Goal: Check status: Check status

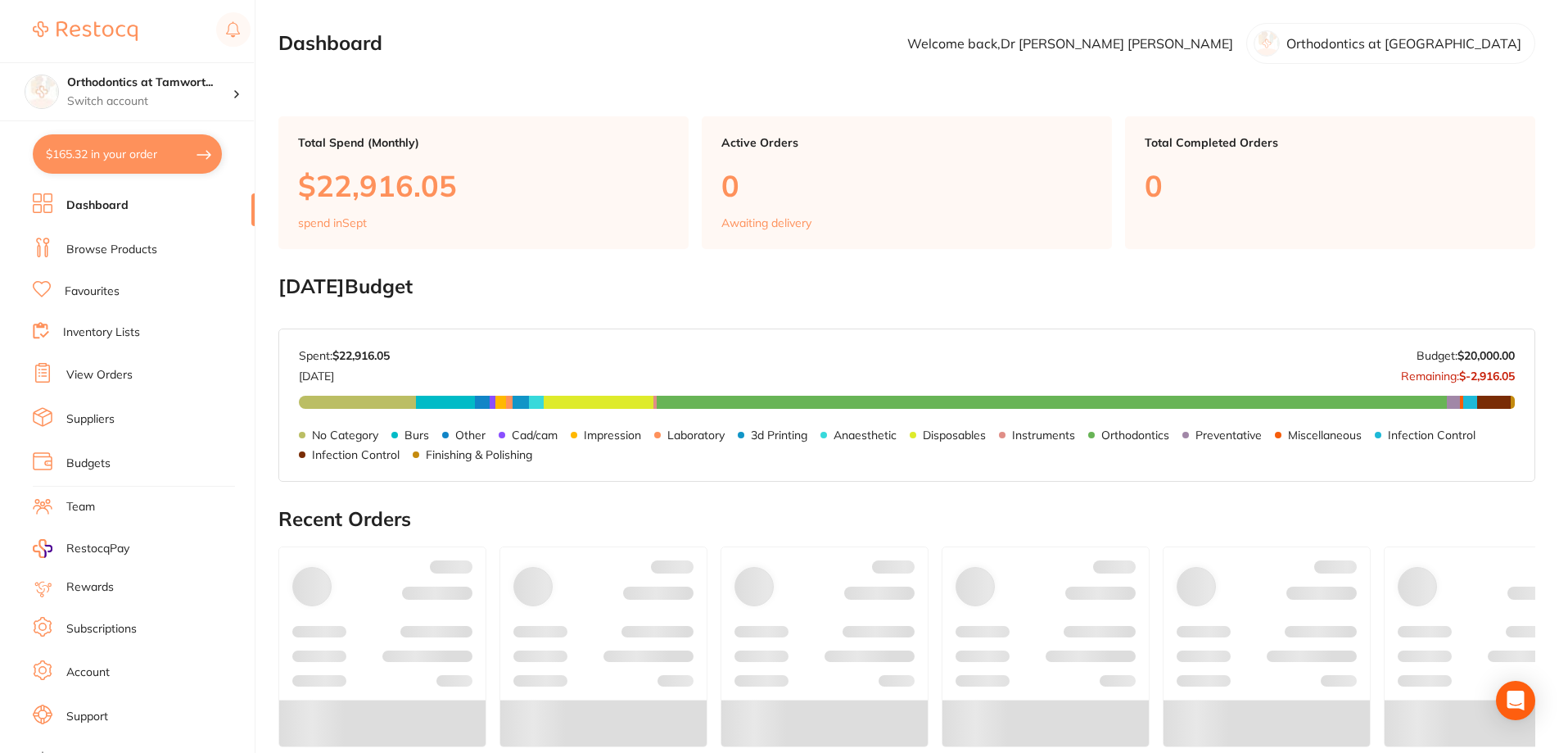
click at [127, 145] on button "$165.32 in your order" at bounding box center [127, 154] width 189 height 39
checkbox input "true"
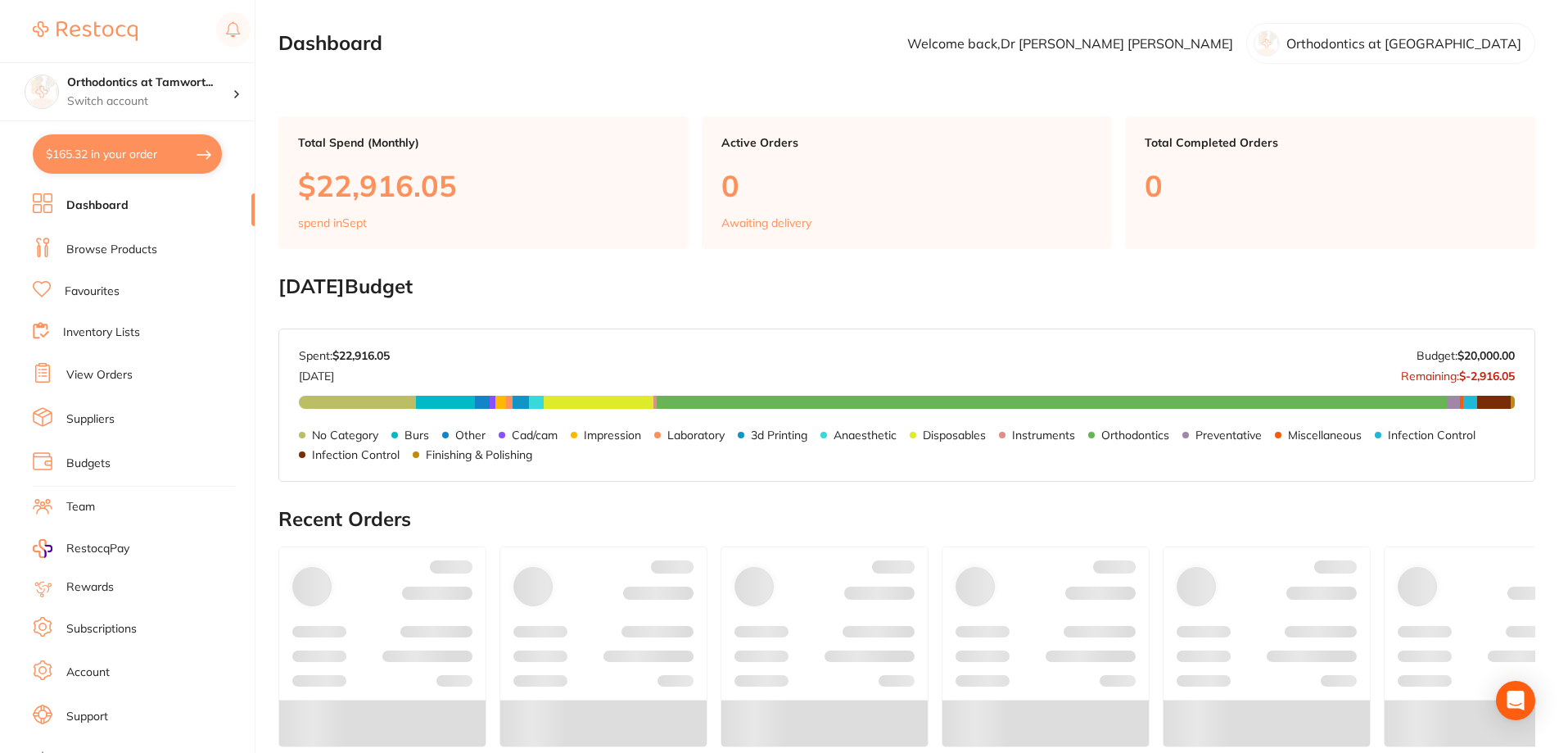
checkbox input "true"
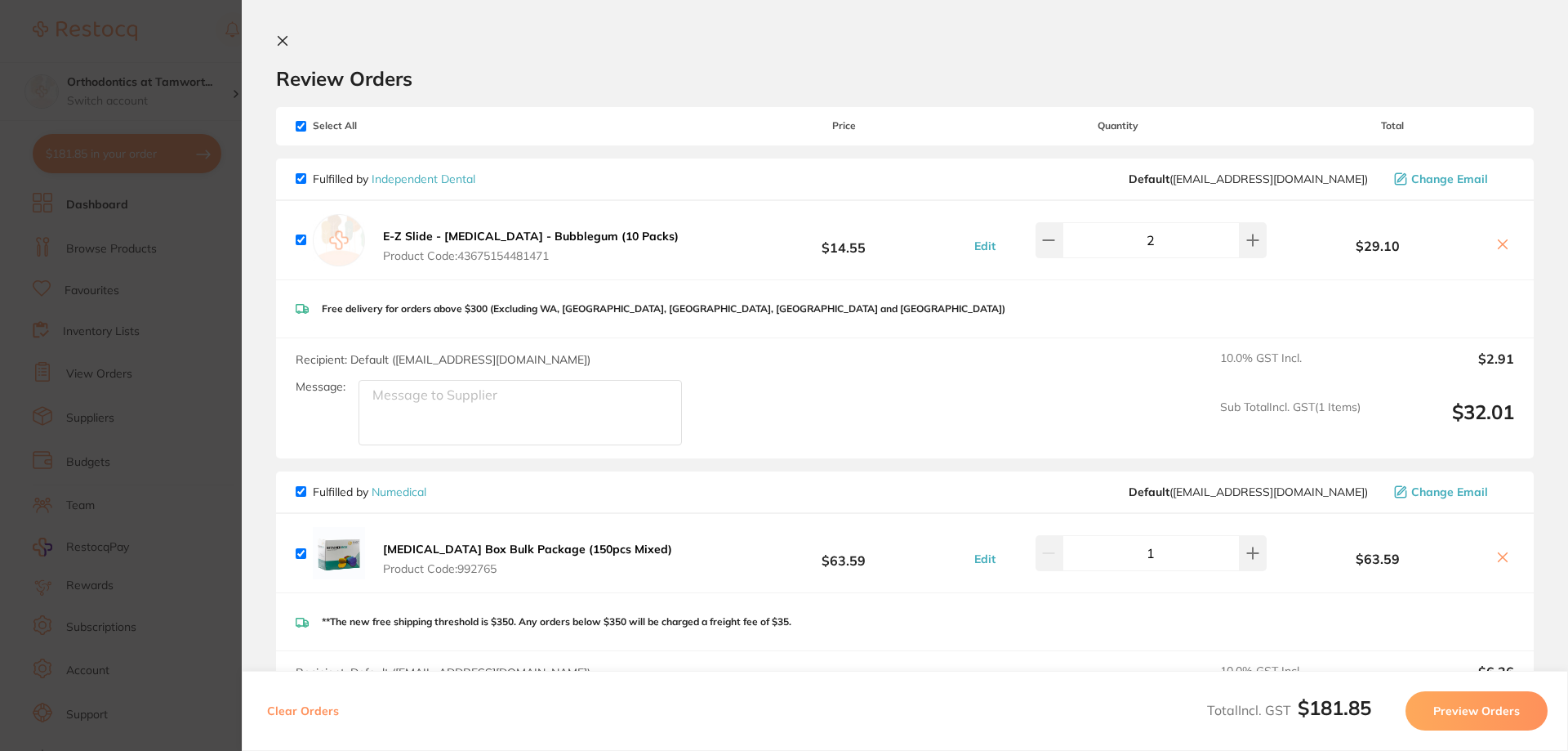
click at [192, 314] on section "Update RRP Set your pre negotiated price for this item. Item Agreed RRP (excl. …" at bounding box center [784, 375] width 1568 height 751
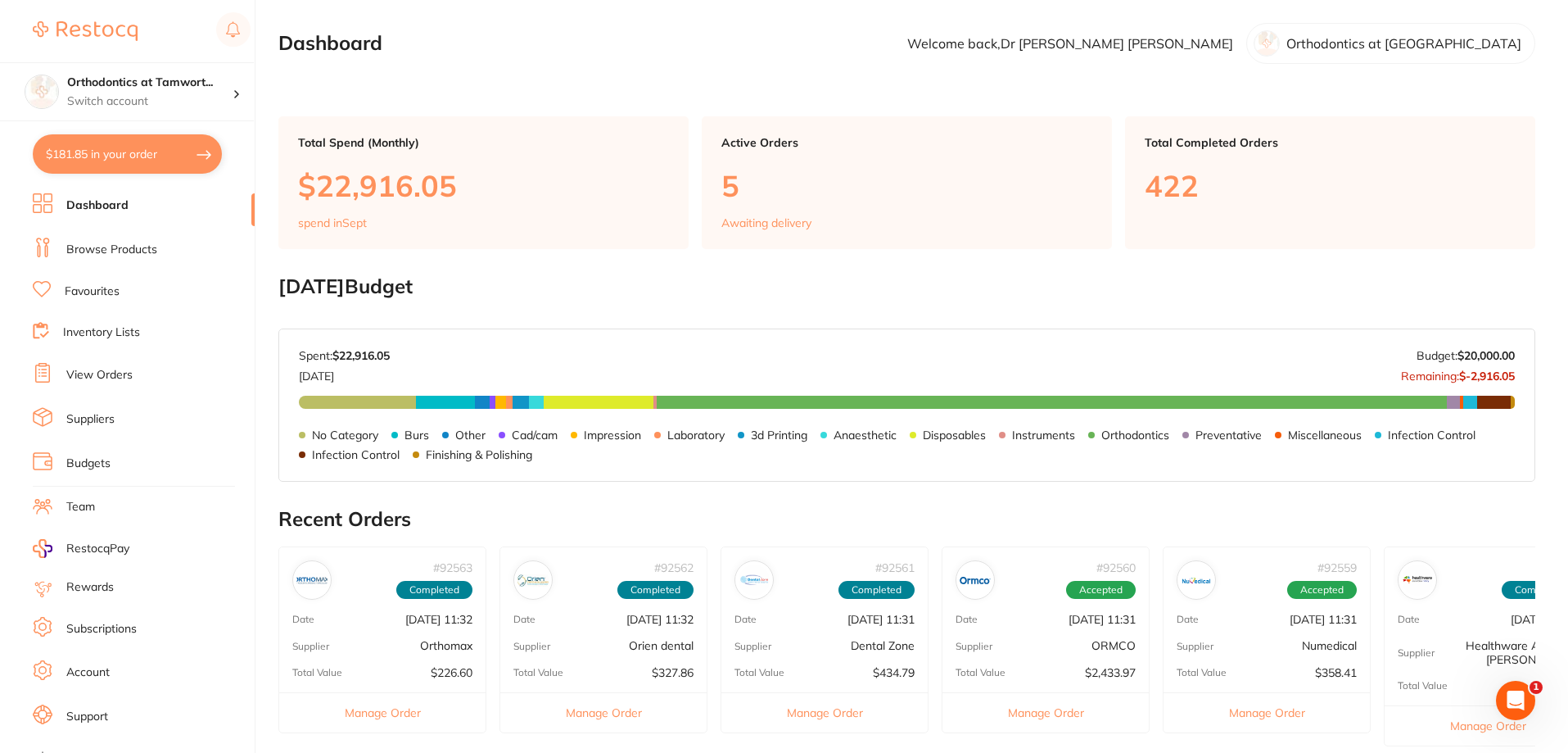
click at [778, 221] on p "Awaiting delivery" at bounding box center [766, 223] width 90 height 13
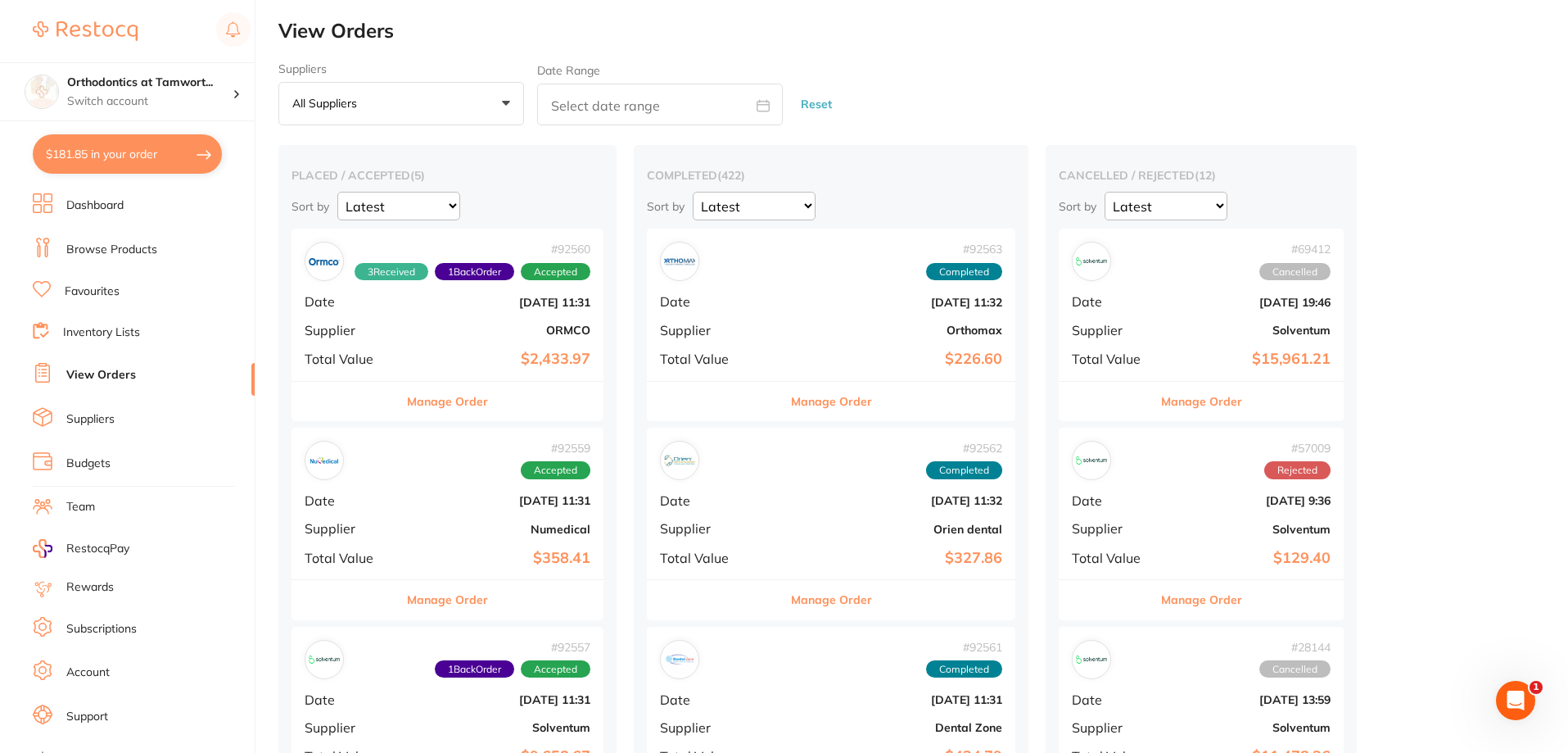
click at [448, 408] on button "Manage Order" at bounding box center [447, 401] width 81 height 39
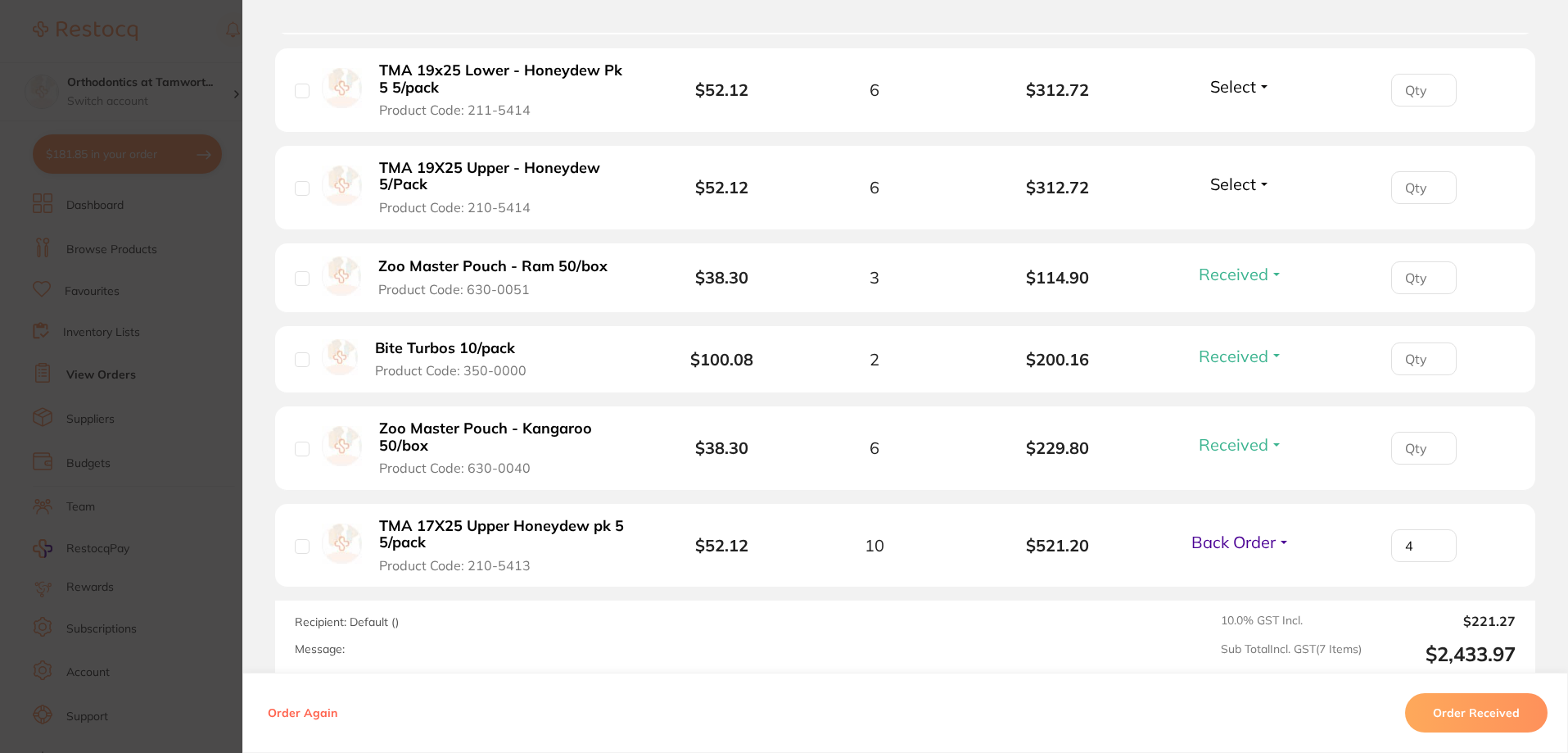
scroll to position [655, 0]
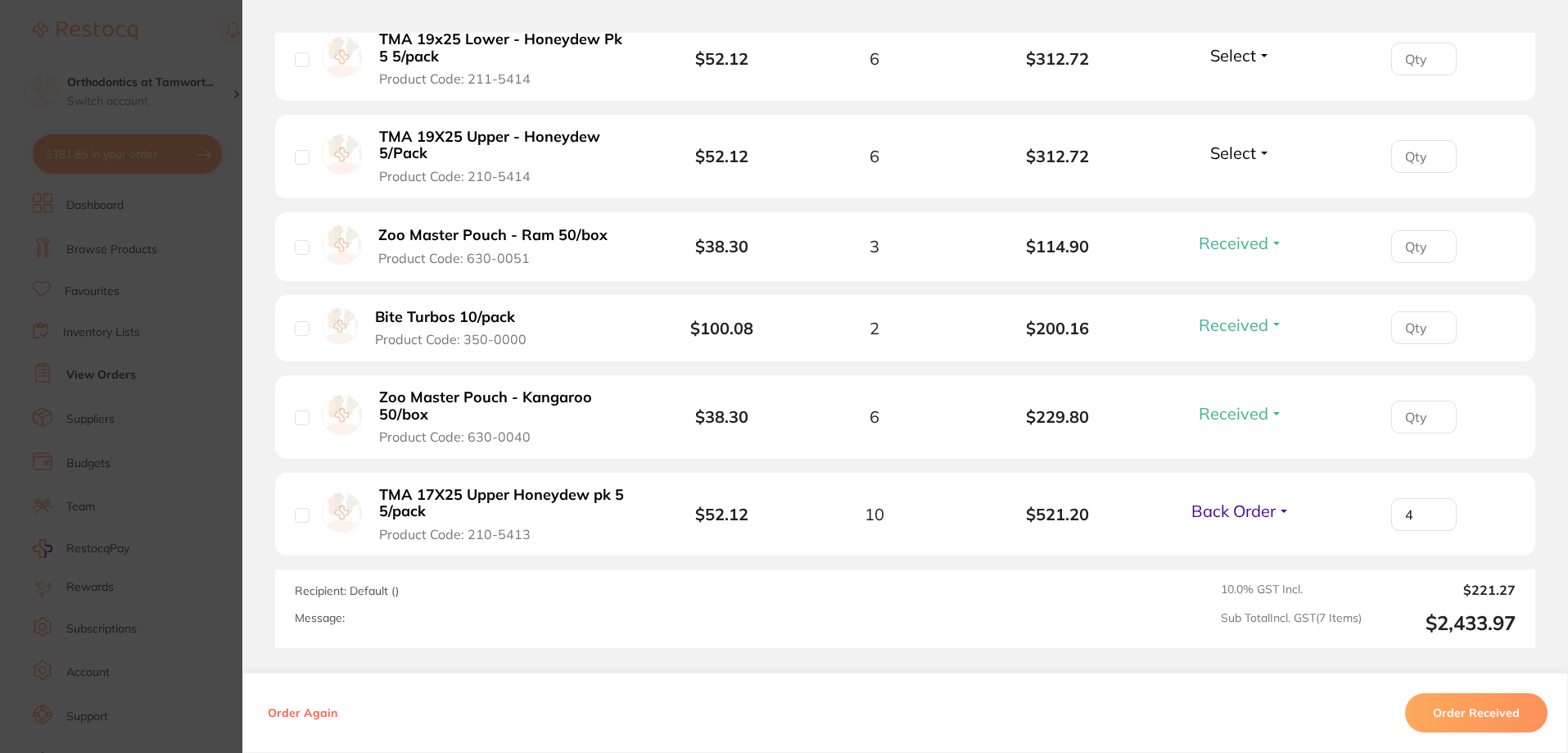
click at [124, 301] on section "Order ID: Restocq- 92560 Order Information 3 Received 1 Back Order Accepted Ord…" at bounding box center [784, 376] width 1568 height 753
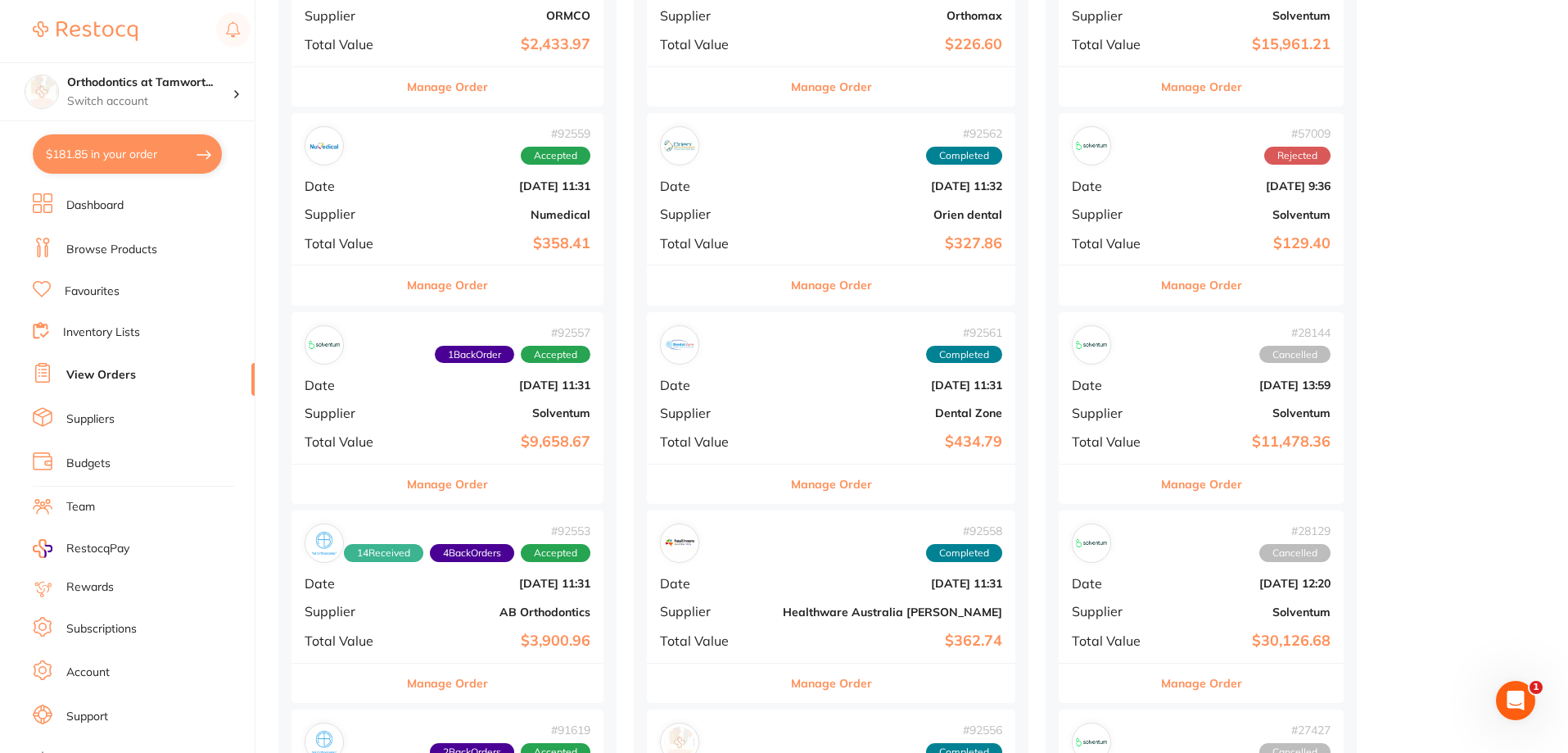
scroll to position [327, 0]
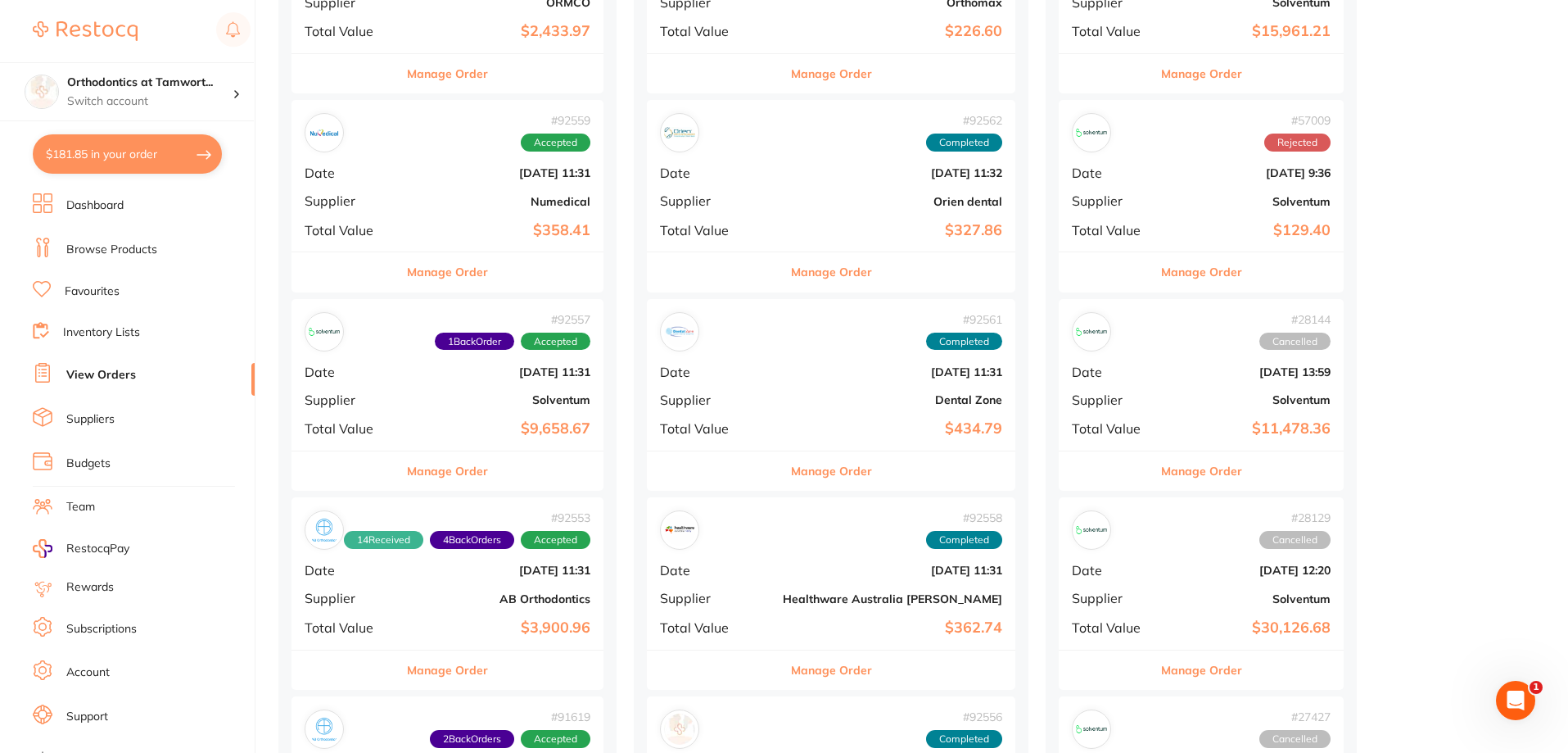
click at [465, 470] on button "Manage Order" at bounding box center [447, 471] width 81 height 39
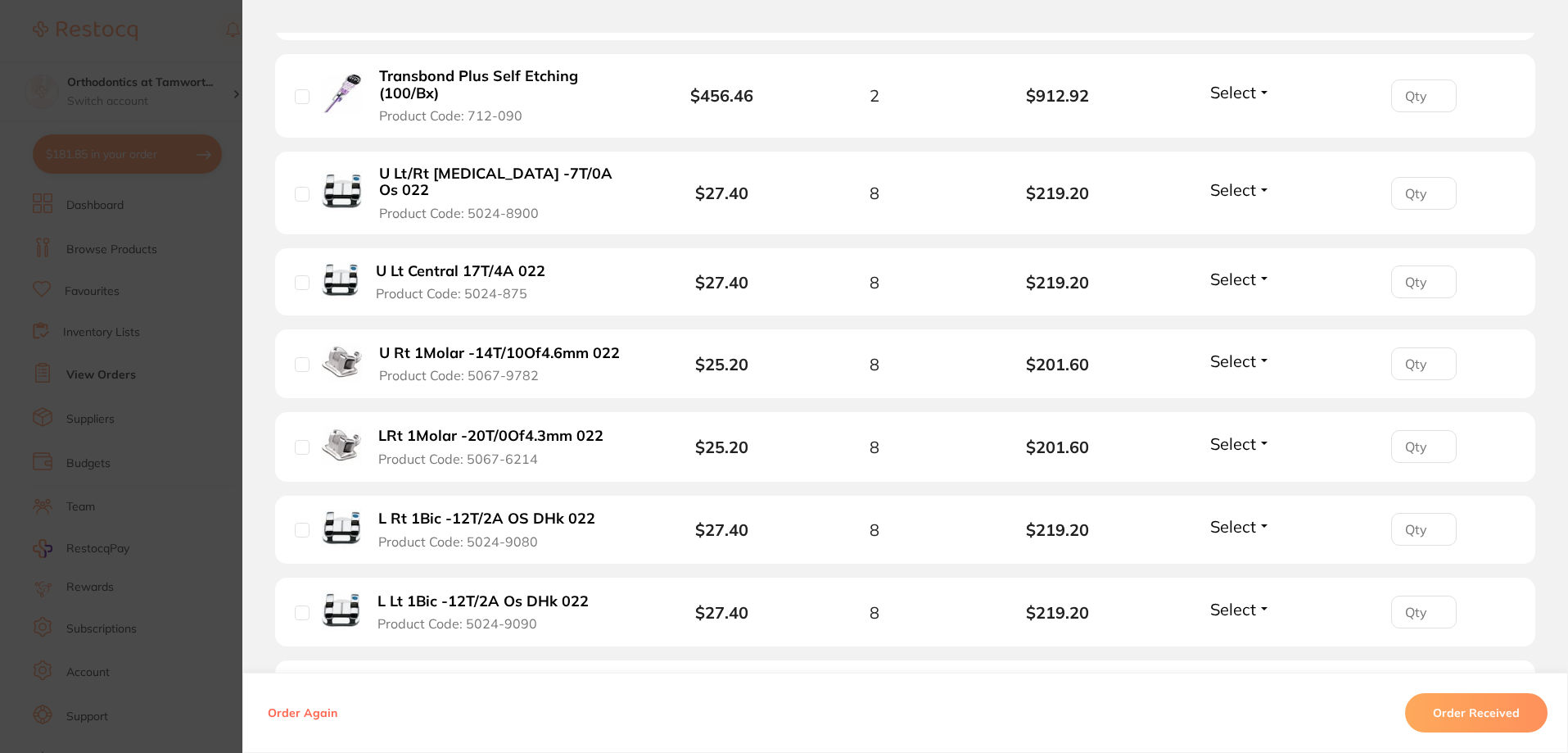
scroll to position [3445, 0]
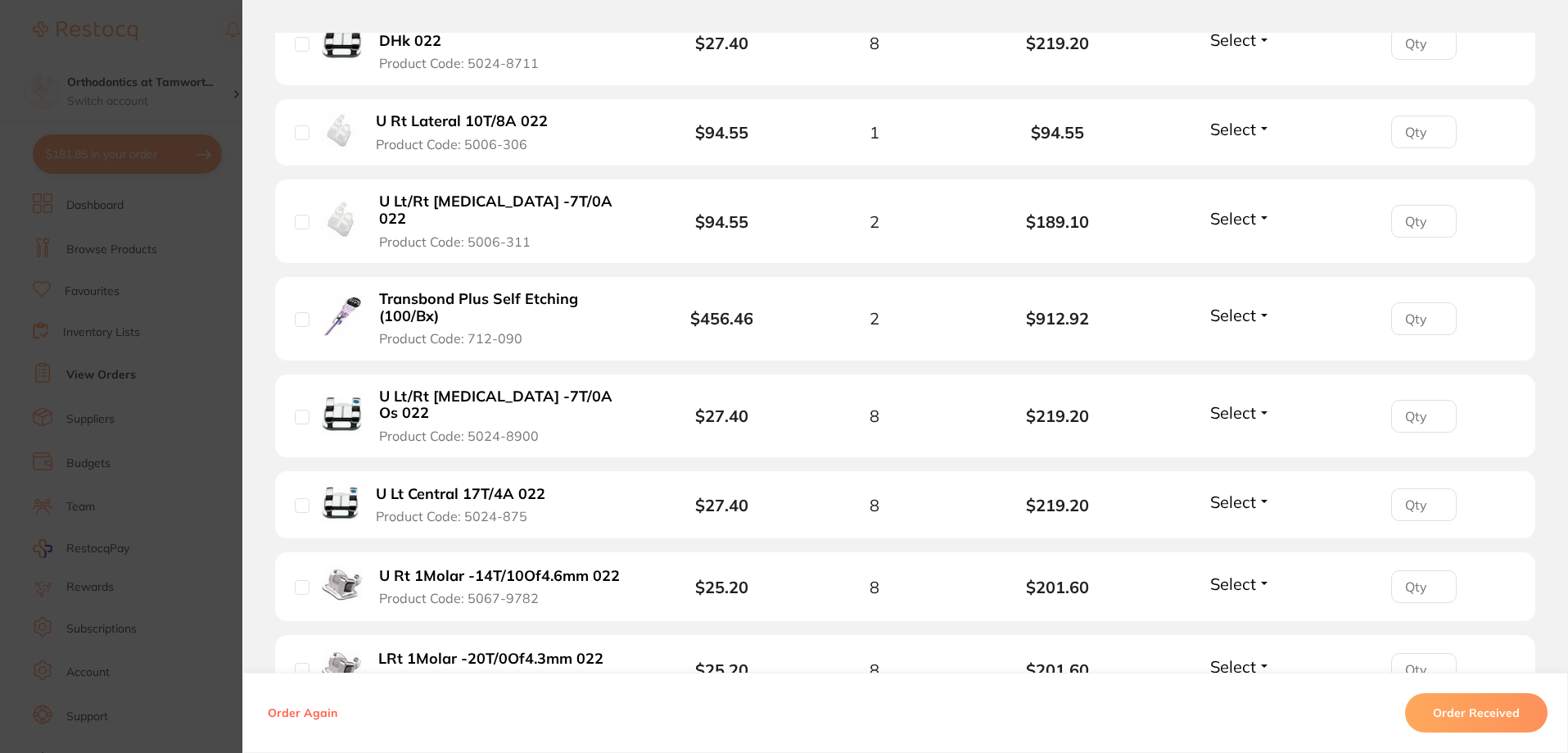
click at [111, 317] on section "Order ID: Restocq- 92557 Order Information 1 Back Order Accepted Order Order Da…" at bounding box center [784, 376] width 1568 height 753
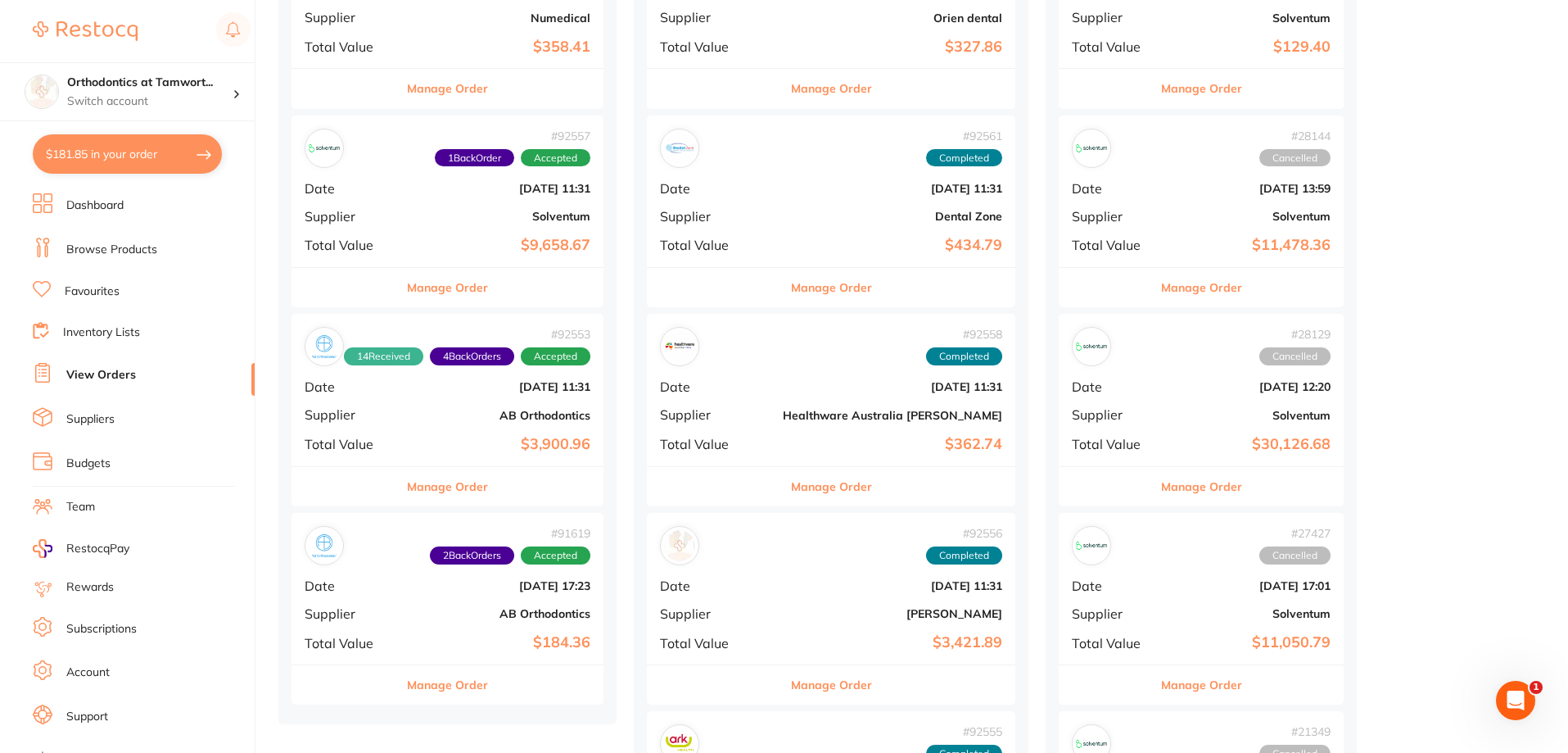
scroll to position [574, 0]
